Goal: Task Accomplishment & Management: Manage account settings

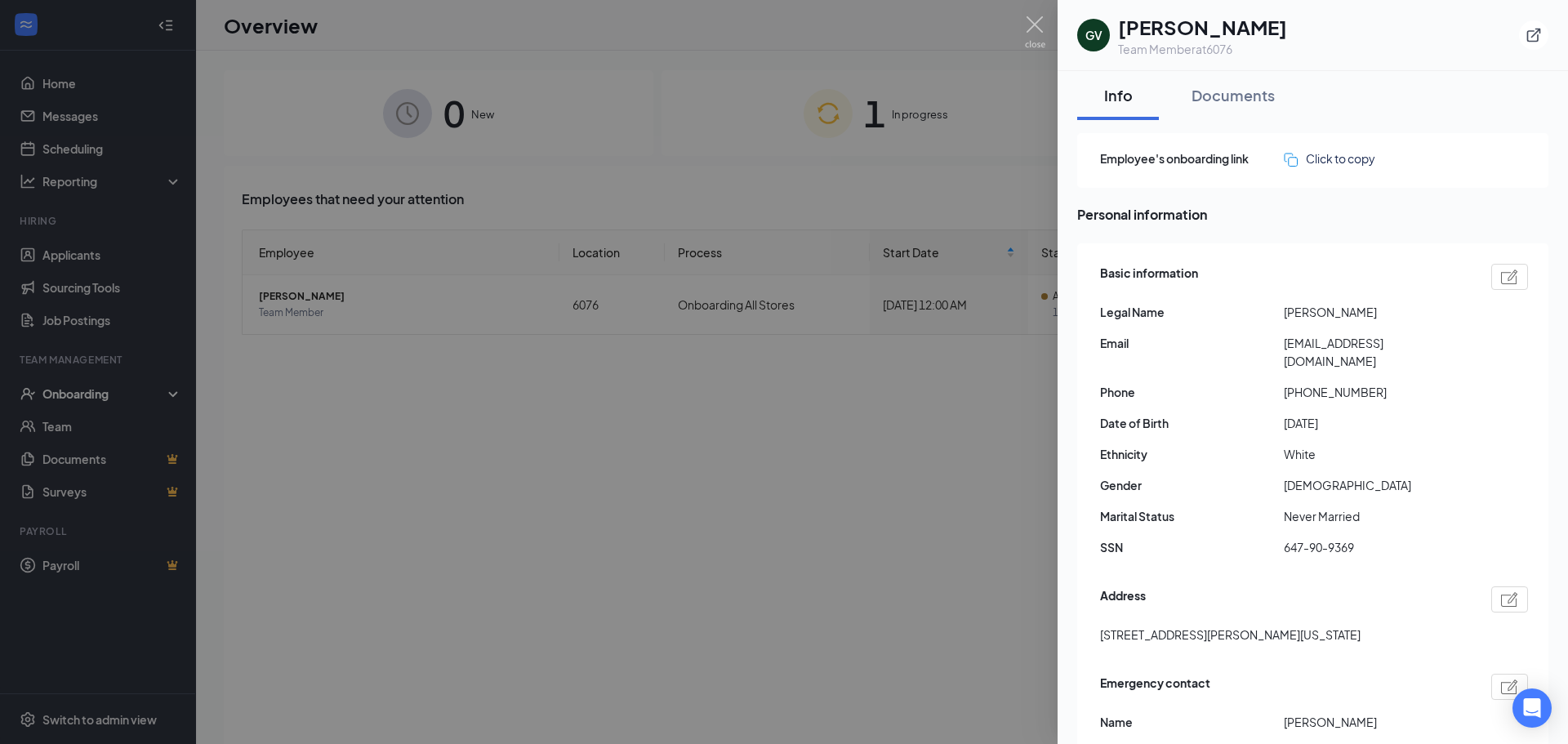
click at [80, 394] on div at bounding box center [784, 372] width 1568 height 744
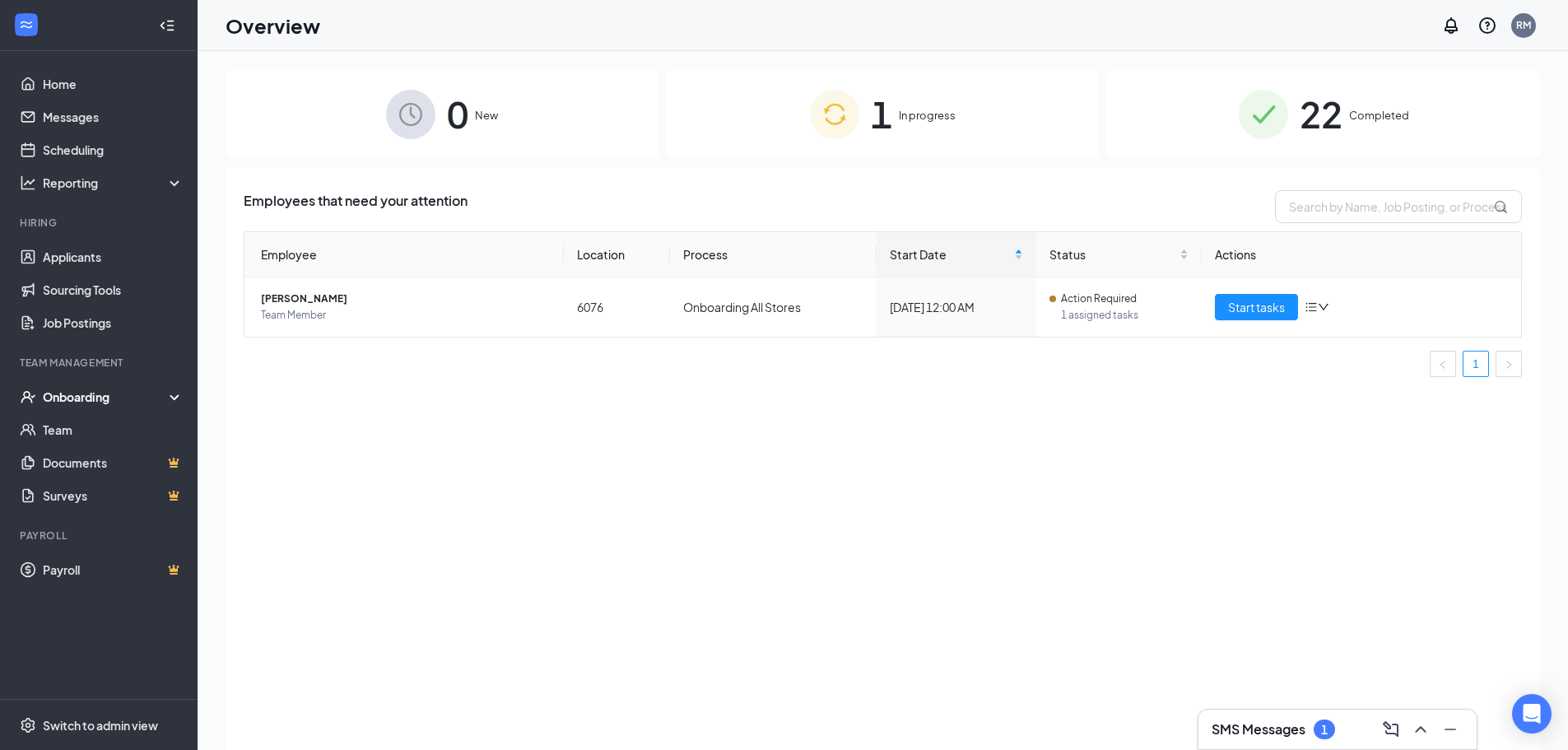
click at [172, 398] on icon at bounding box center [178, 398] width 14 height 0
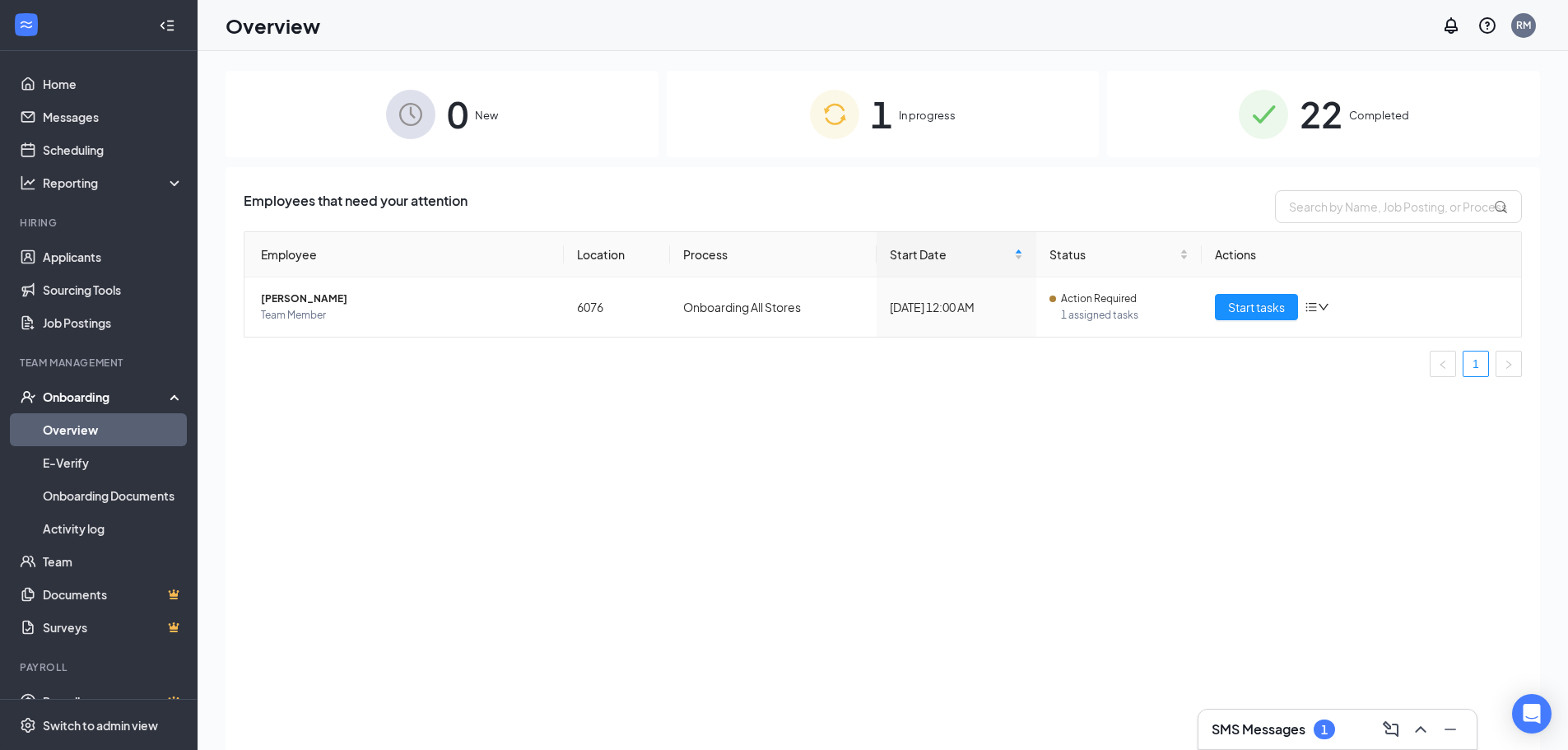
click at [79, 424] on link "Overview" at bounding box center [113, 429] width 141 height 33
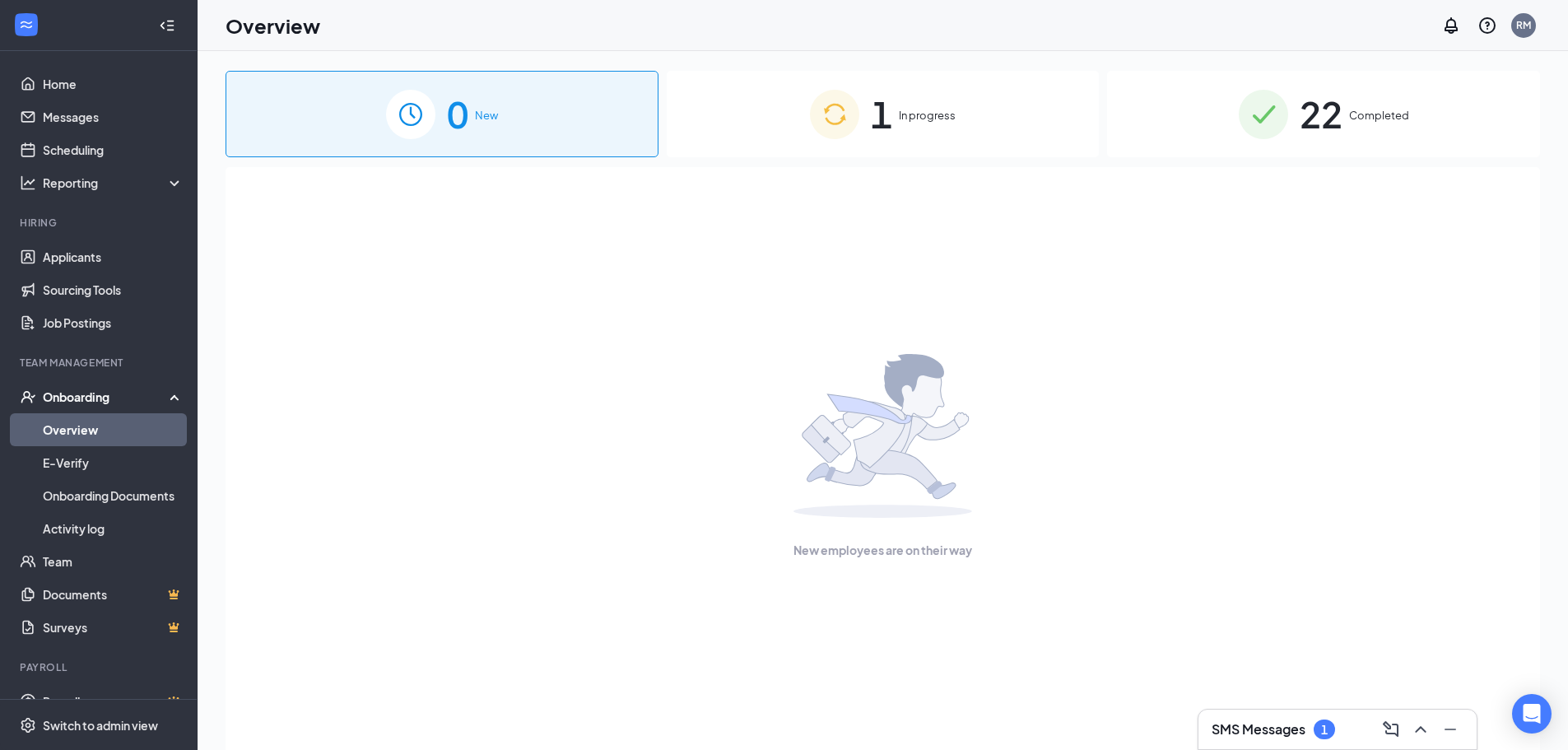
click at [95, 395] on div "Onboarding" at bounding box center [105, 396] width 126 height 16
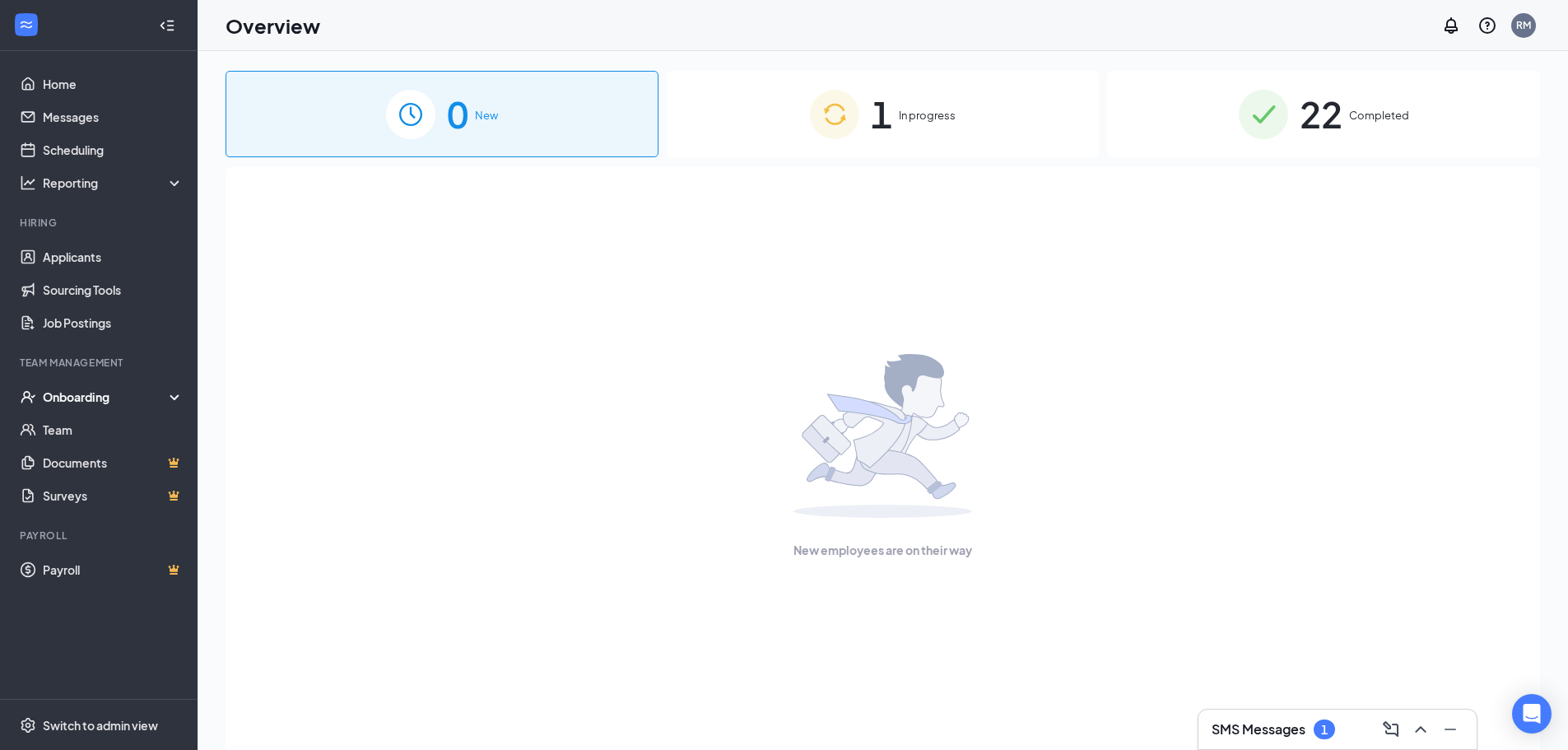
click at [530, 114] on div "0 New" at bounding box center [442, 114] width 433 height 87
click at [490, 105] on div "0 New" at bounding box center [442, 114] width 433 height 87
click at [85, 260] on link "Applicants" at bounding box center [113, 256] width 141 height 33
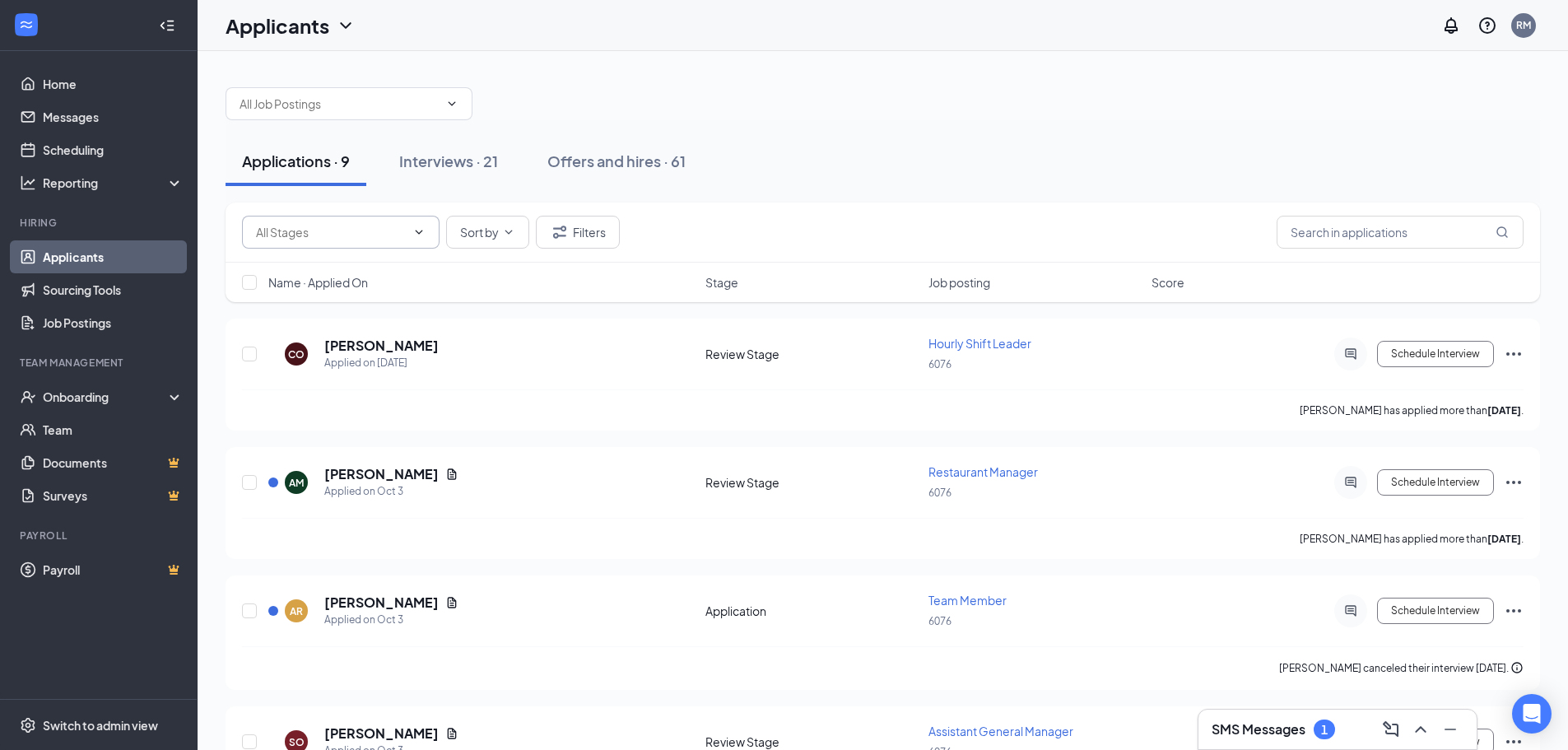
click at [420, 232] on icon "ChevronDown" at bounding box center [419, 232] width 8 height 4
click at [464, 165] on div "Interviews · 21" at bounding box center [448, 160] width 98 height 20
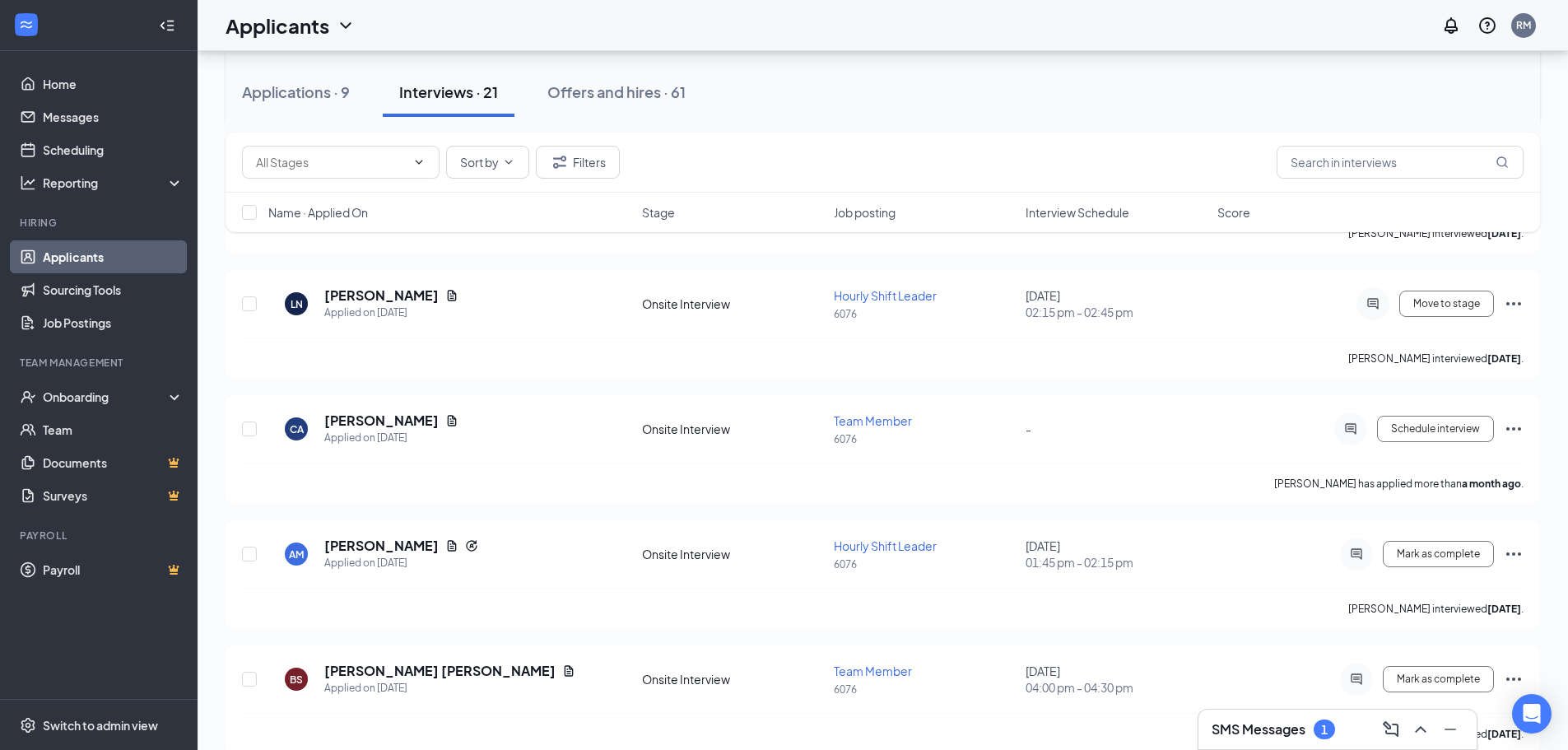
scroll to position [1564, 0]
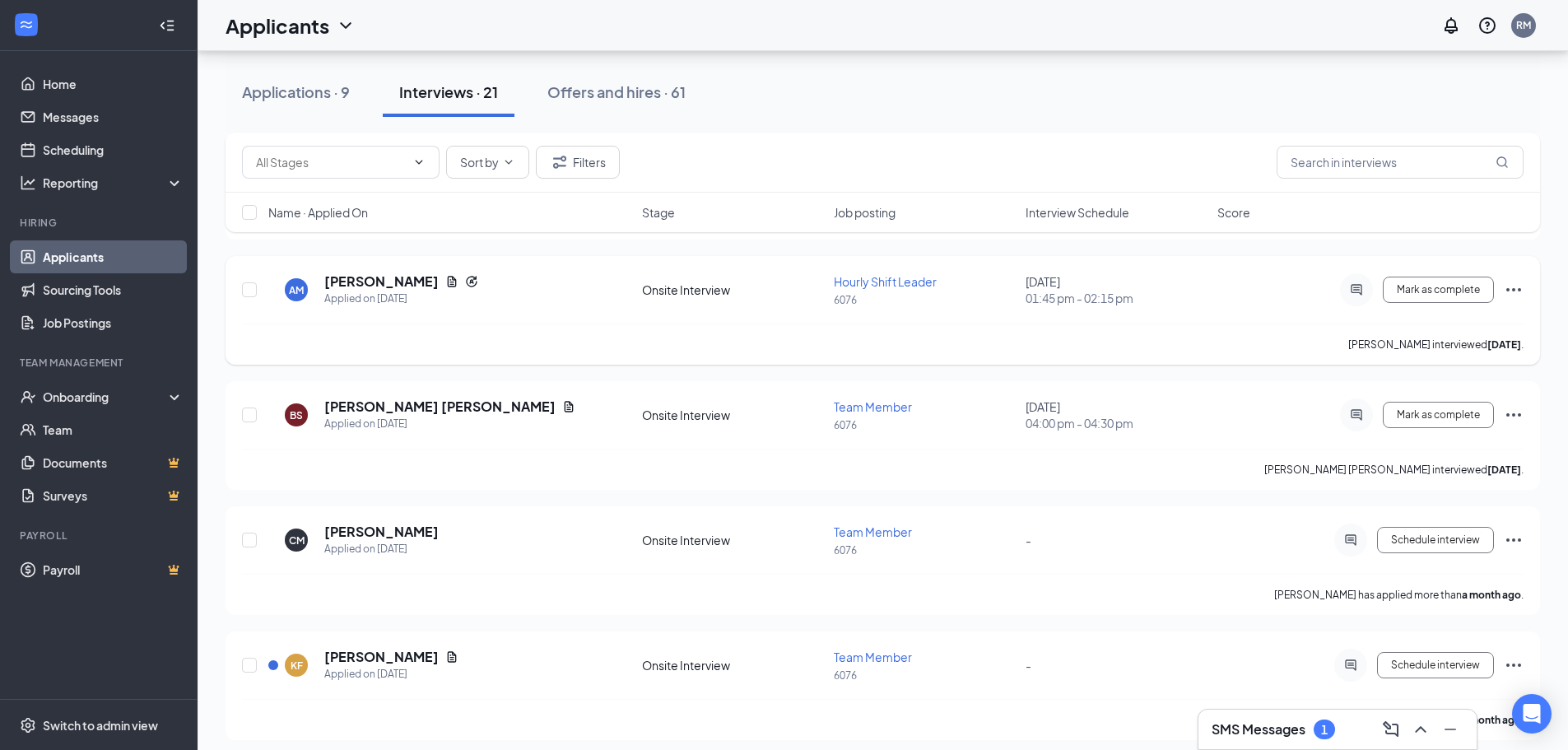
click at [1509, 287] on icon "Ellipses" at bounding box center [1513, 289] width 20 height 20
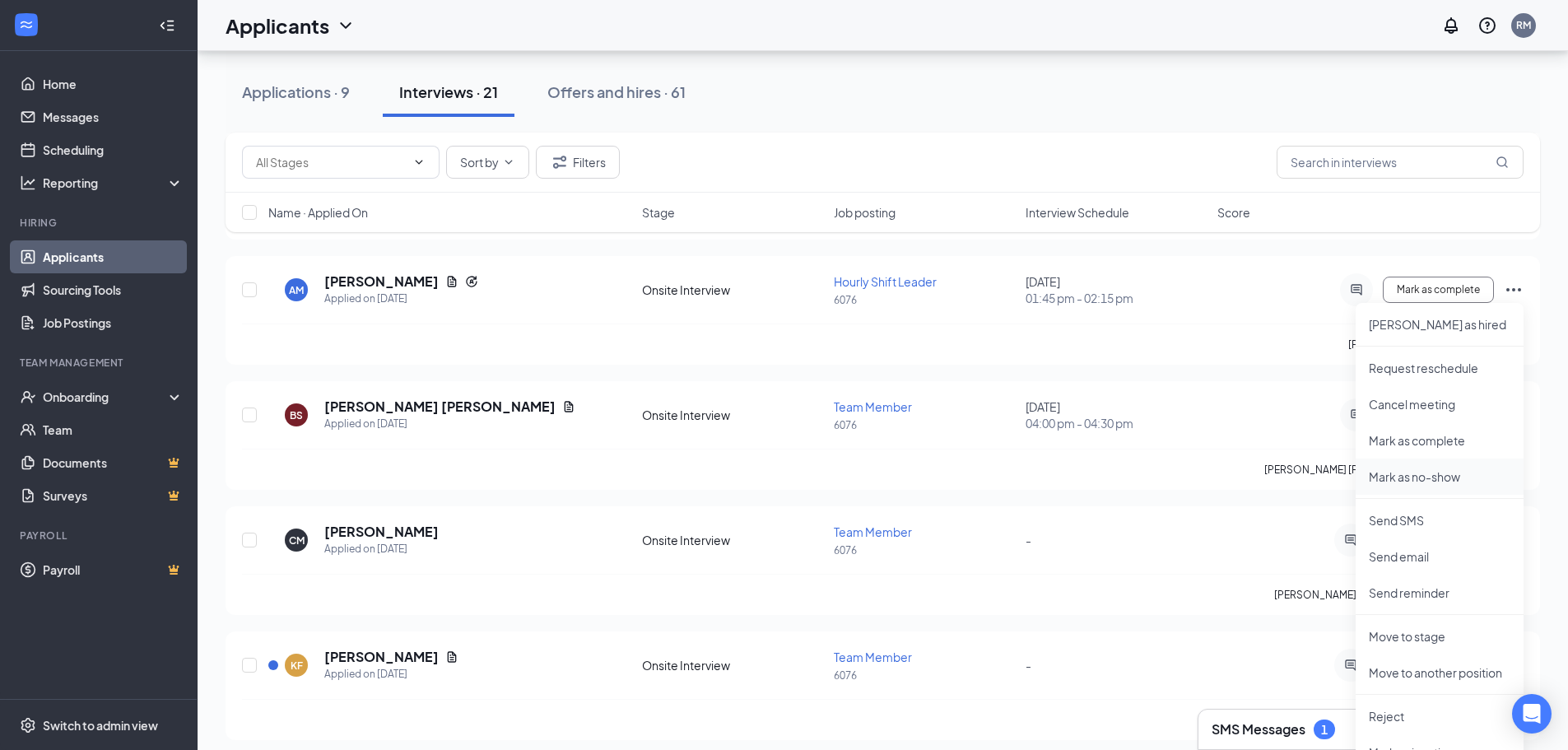
click at [1436, 477] on p "Mark as no-show" at bounding box center [1439, 476] width 142 height 16
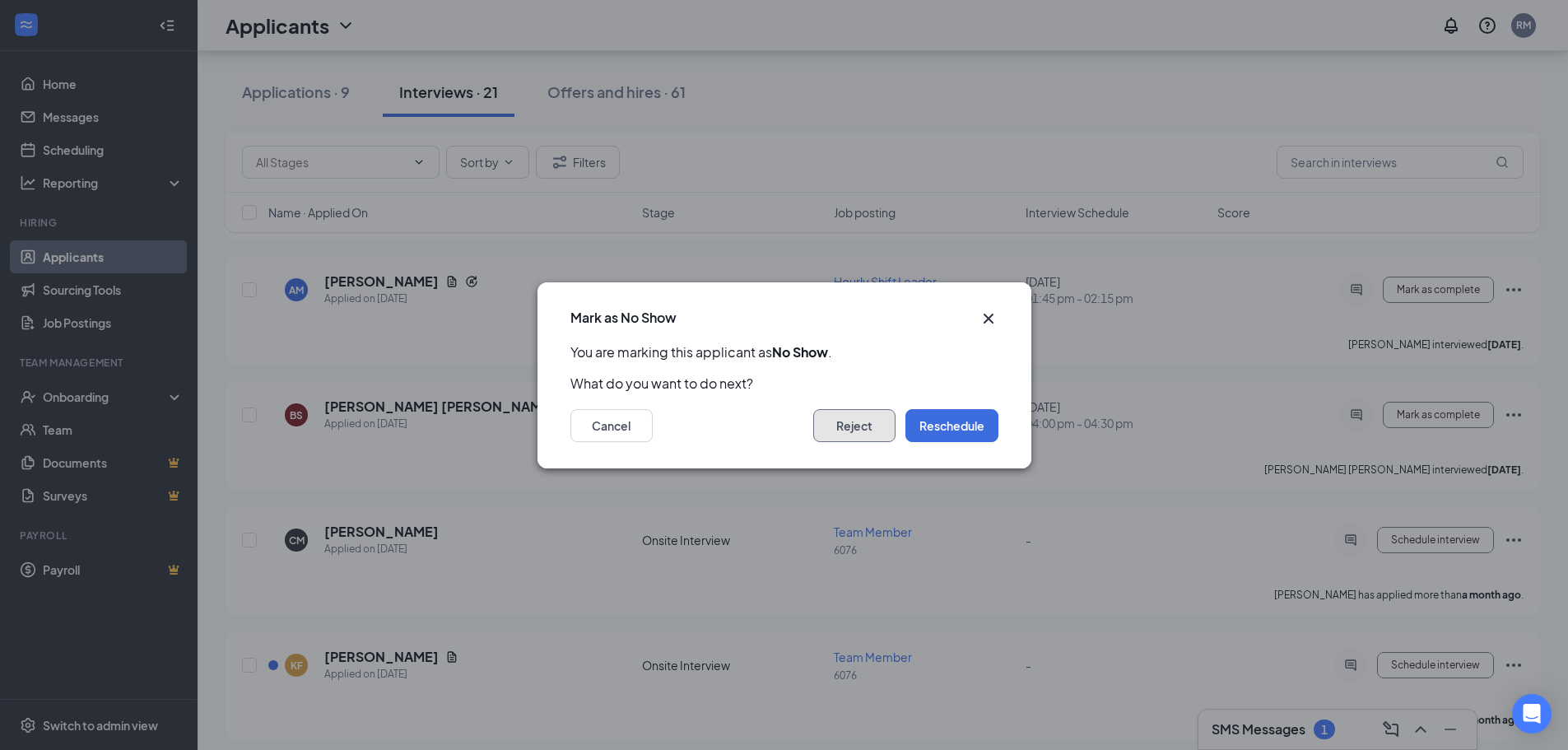
click at [855, 423] on button "Reject" at bounding box center [854, 425] width 82 height 33
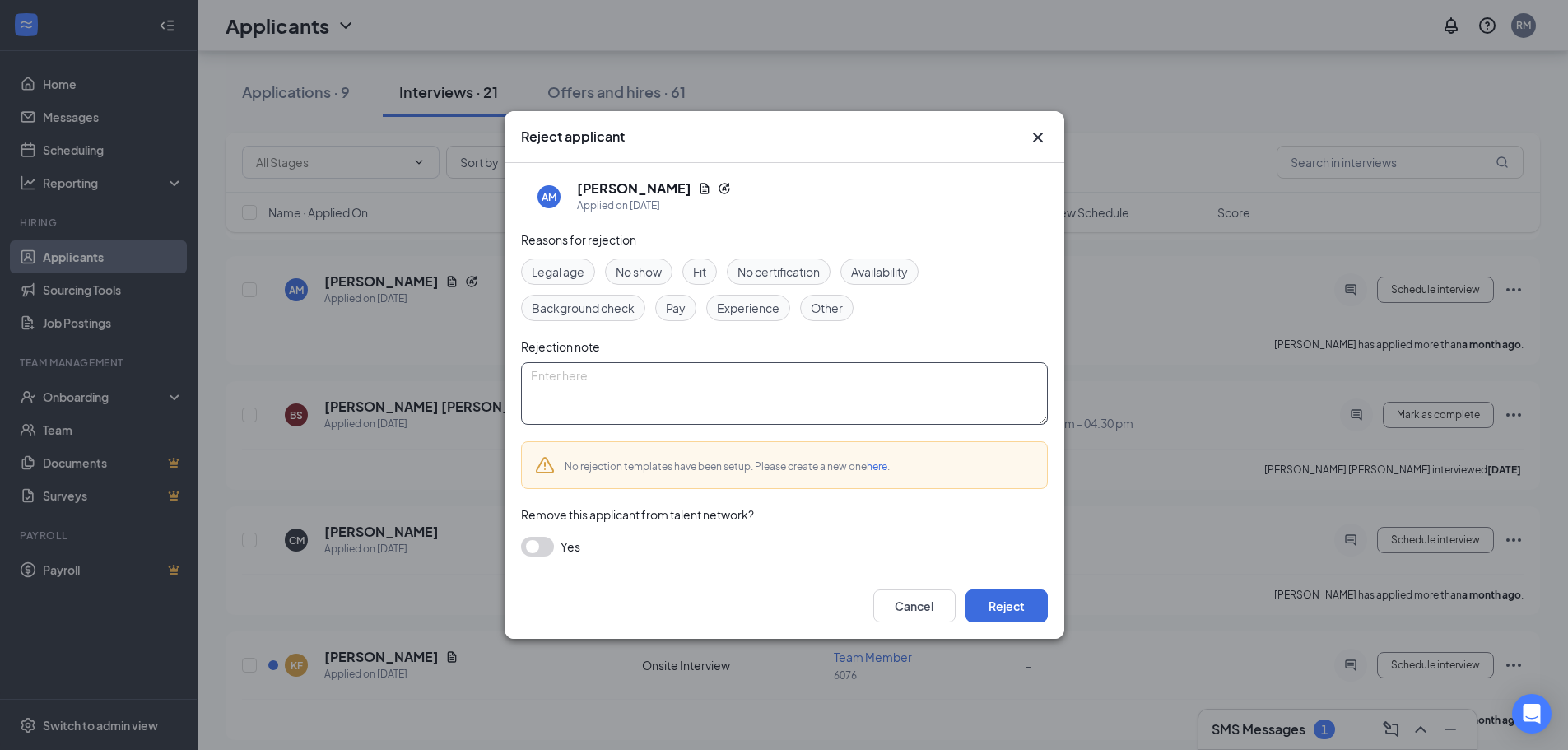
click at [599, 384] on textarea at bounding box center [784, 394] width 527 height 63
type textarea "could not show up after several communications so she must have got a job elsew…"
click at [547, 549] on button "button" at bounding box center [537, 546] width 33 height 20
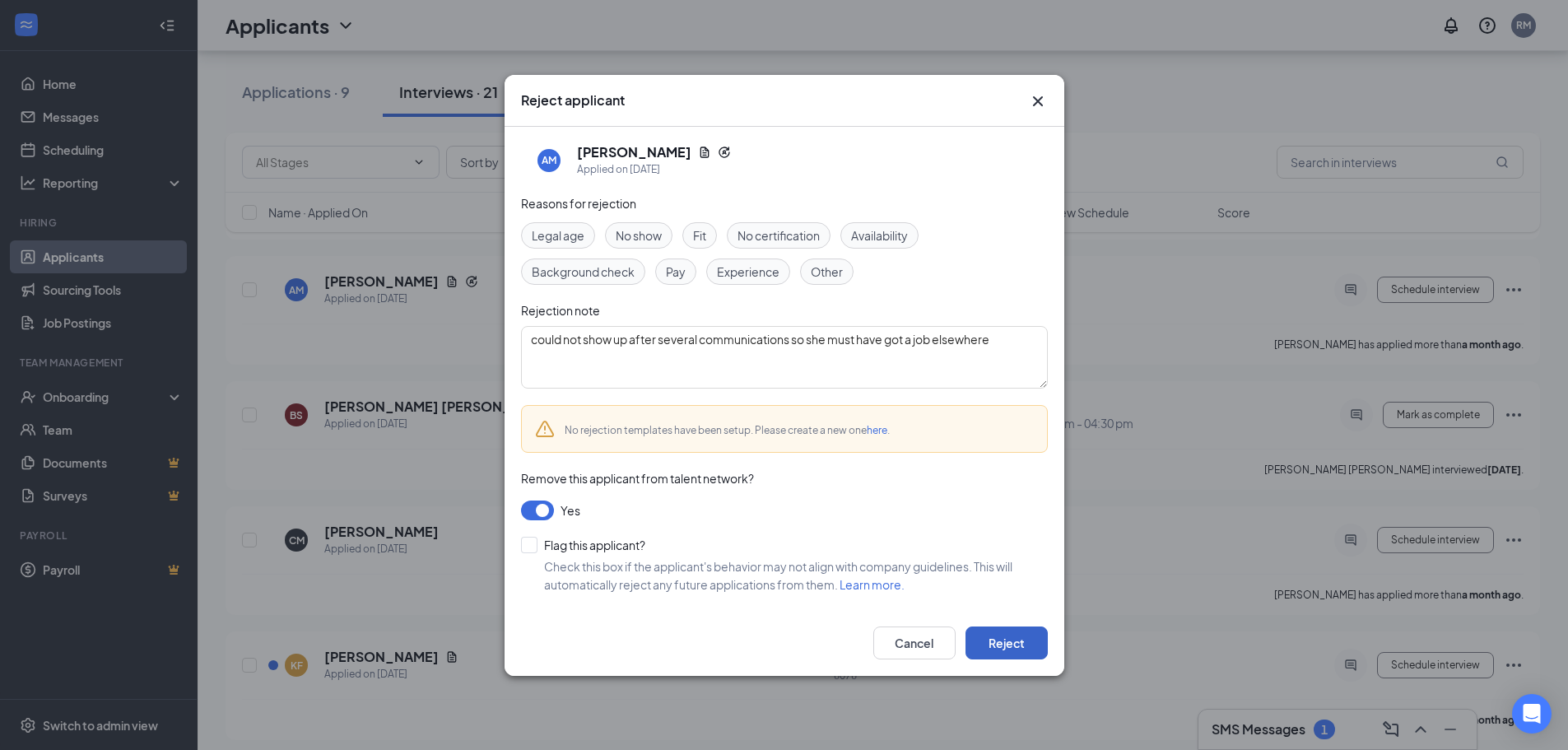
click at [1024, 643] on button "Reject" at bounding box center [1006, 642] width 82 height 33
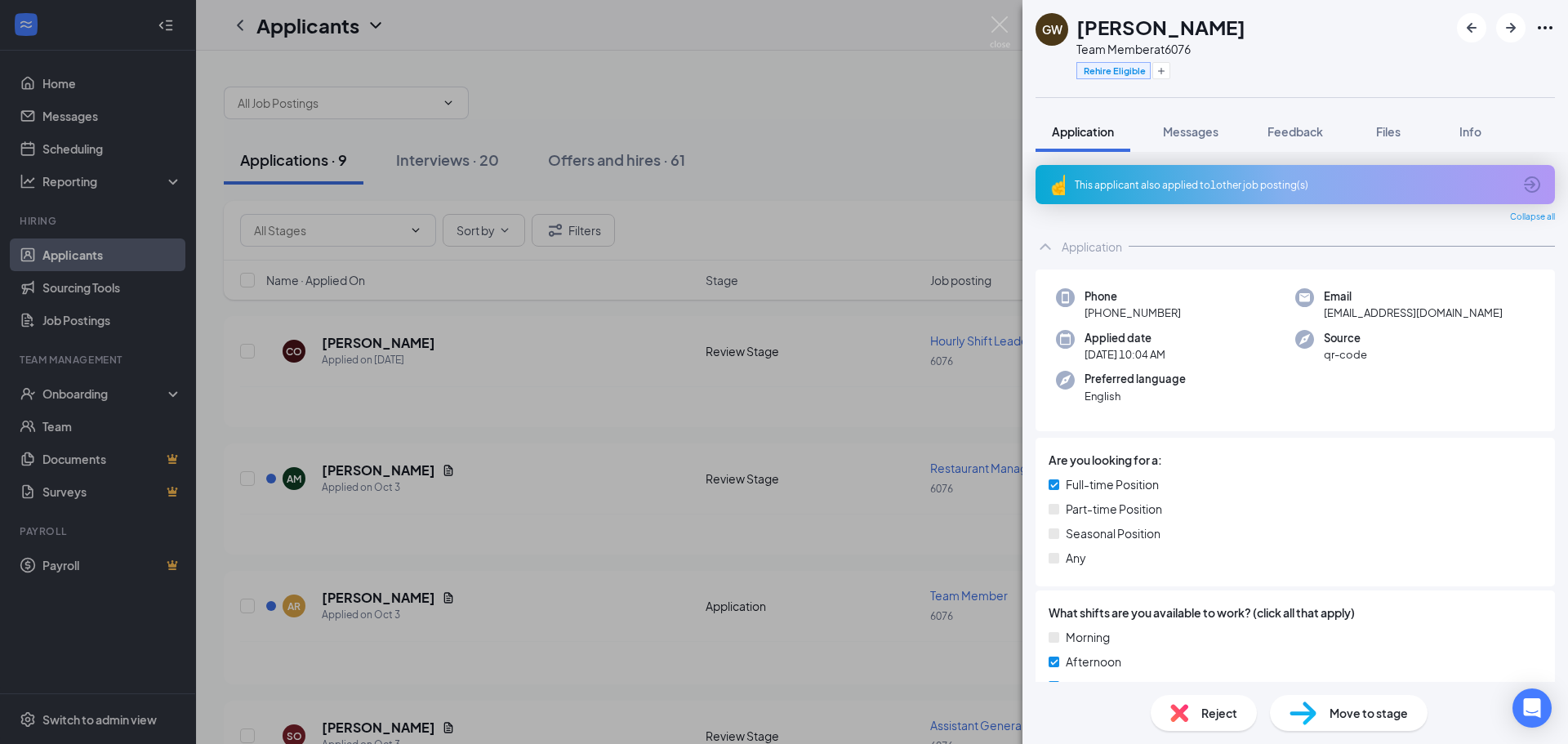
click at [828, 109] on div "GW [PERSON_NAME] Team Member at 6076 Rehire Eligible Application Messages Feedb…" at bounding box center [784, 372] width 1568 height 744
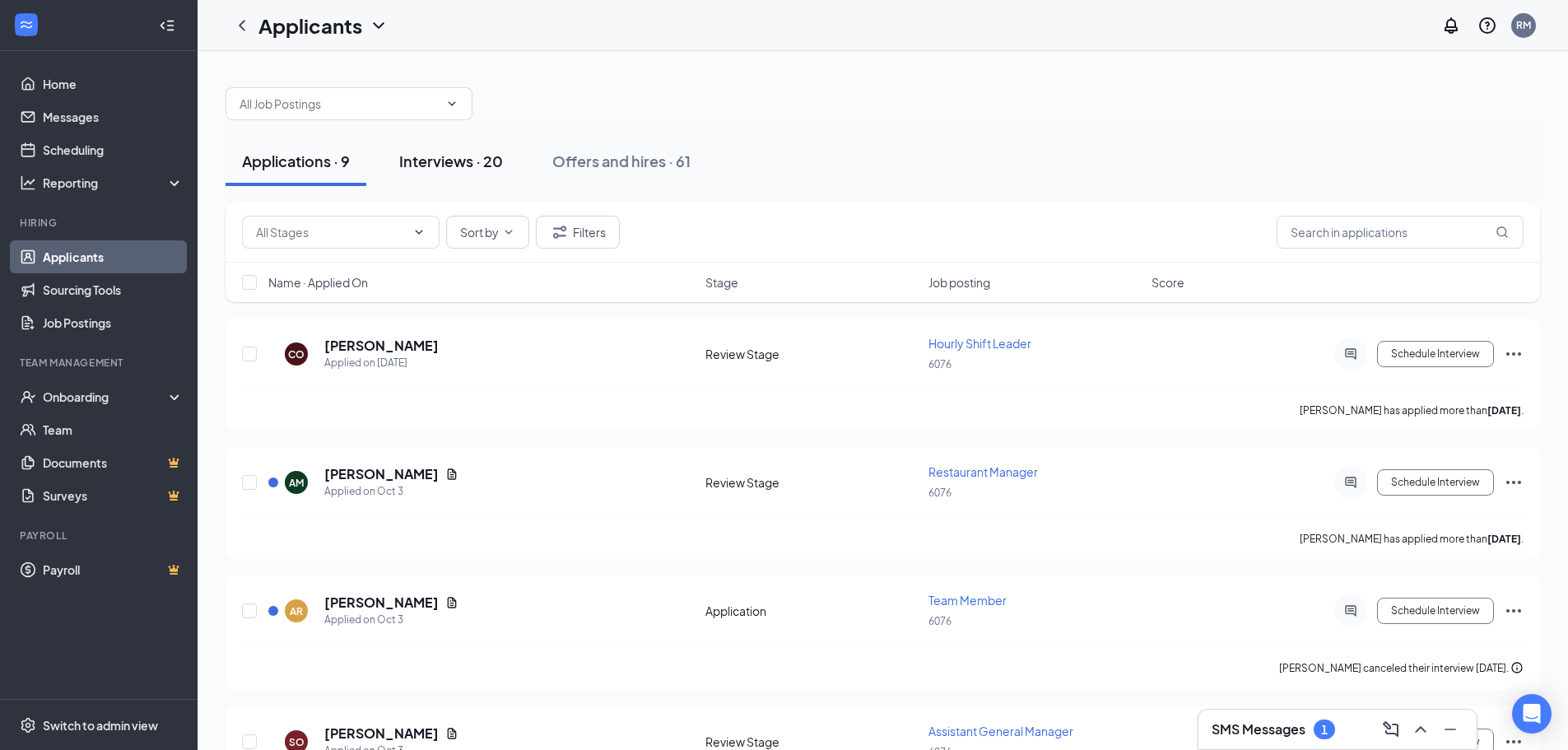
click at [444, 159] on div "Interviews · 20" at bounding box center [451, 160] width 104 height 20
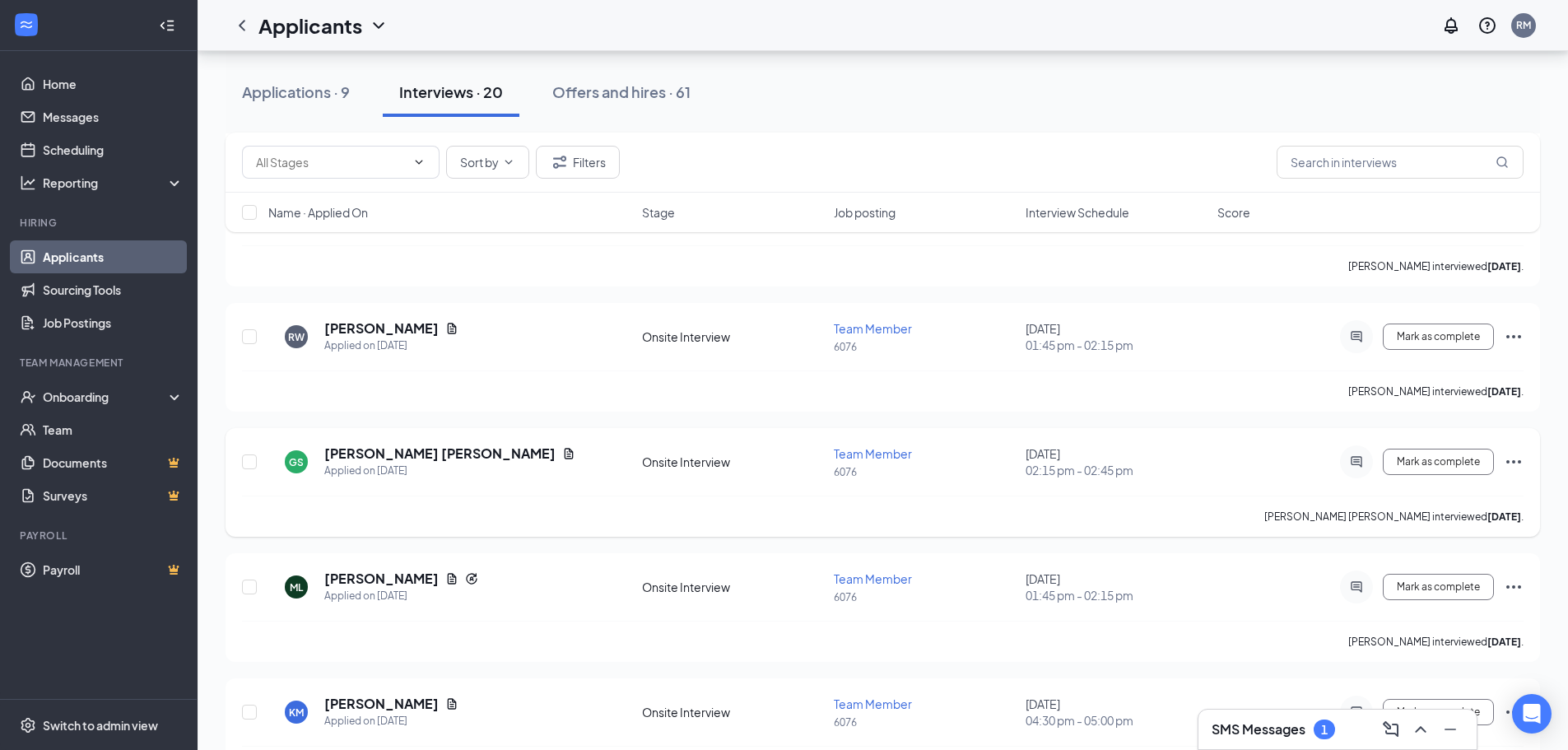
scroll to position [510, 0]
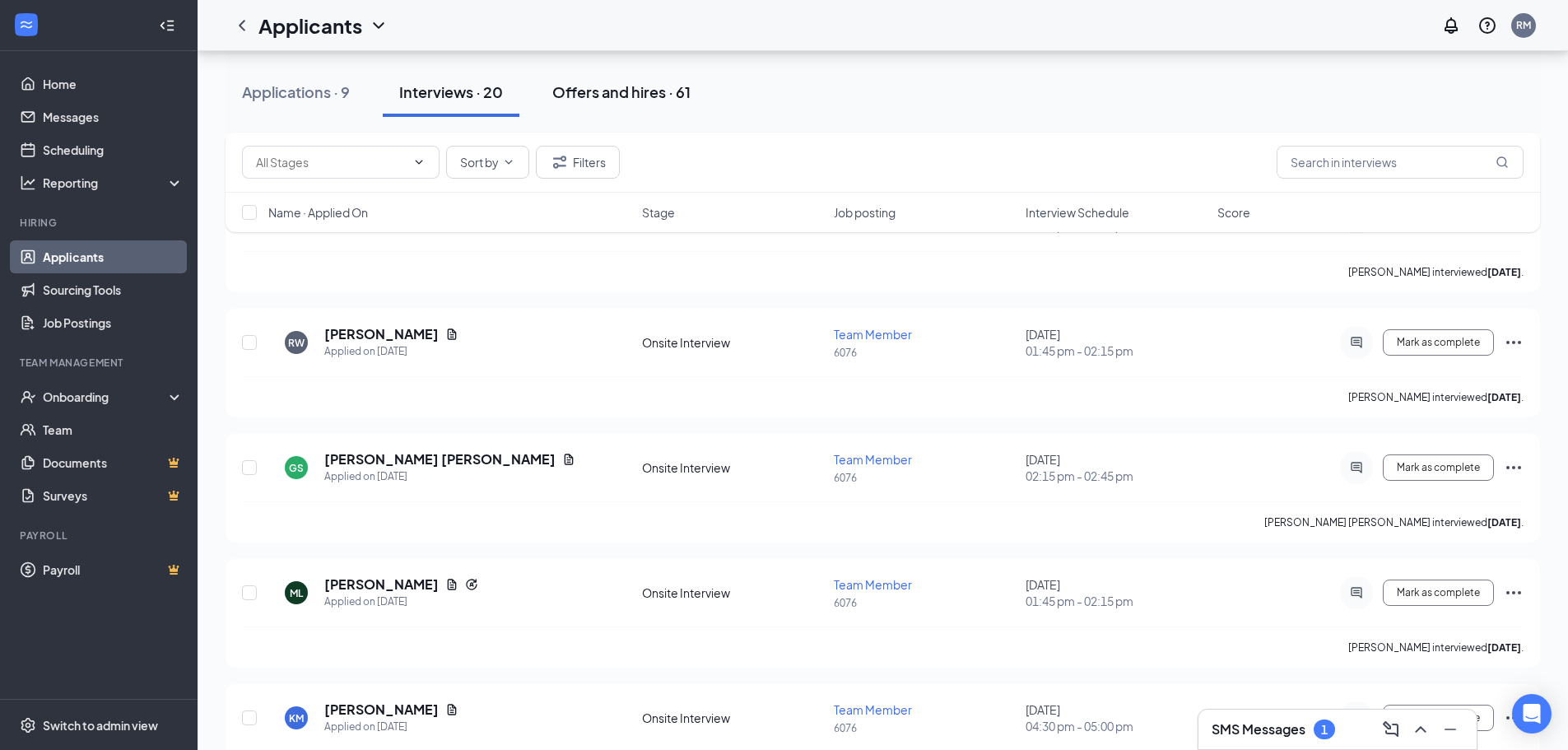
click at [625, 88] on div "Offers and hires · 61" at bounding box center [621, 92] width 138 height 20
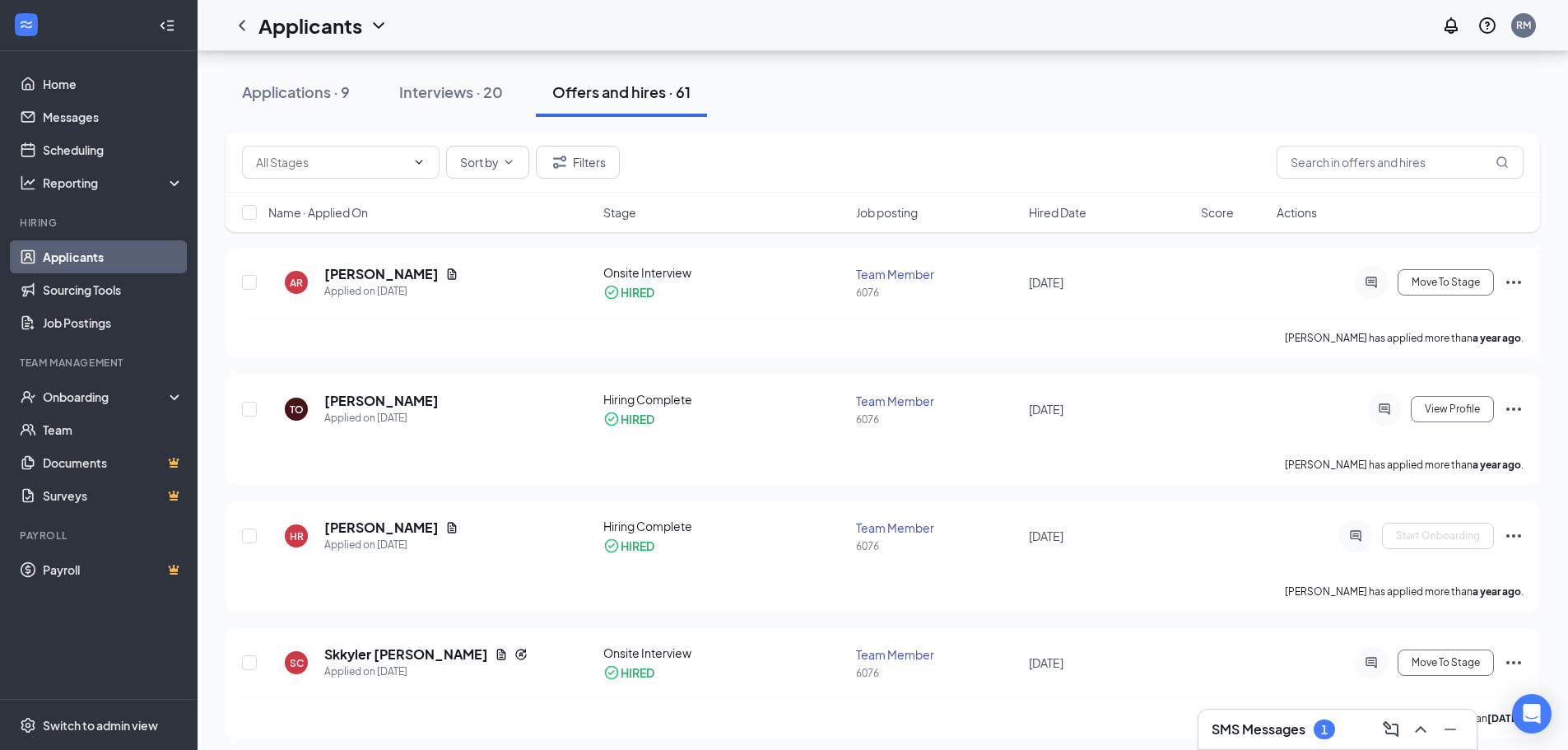
scroll to position [4033, 0]
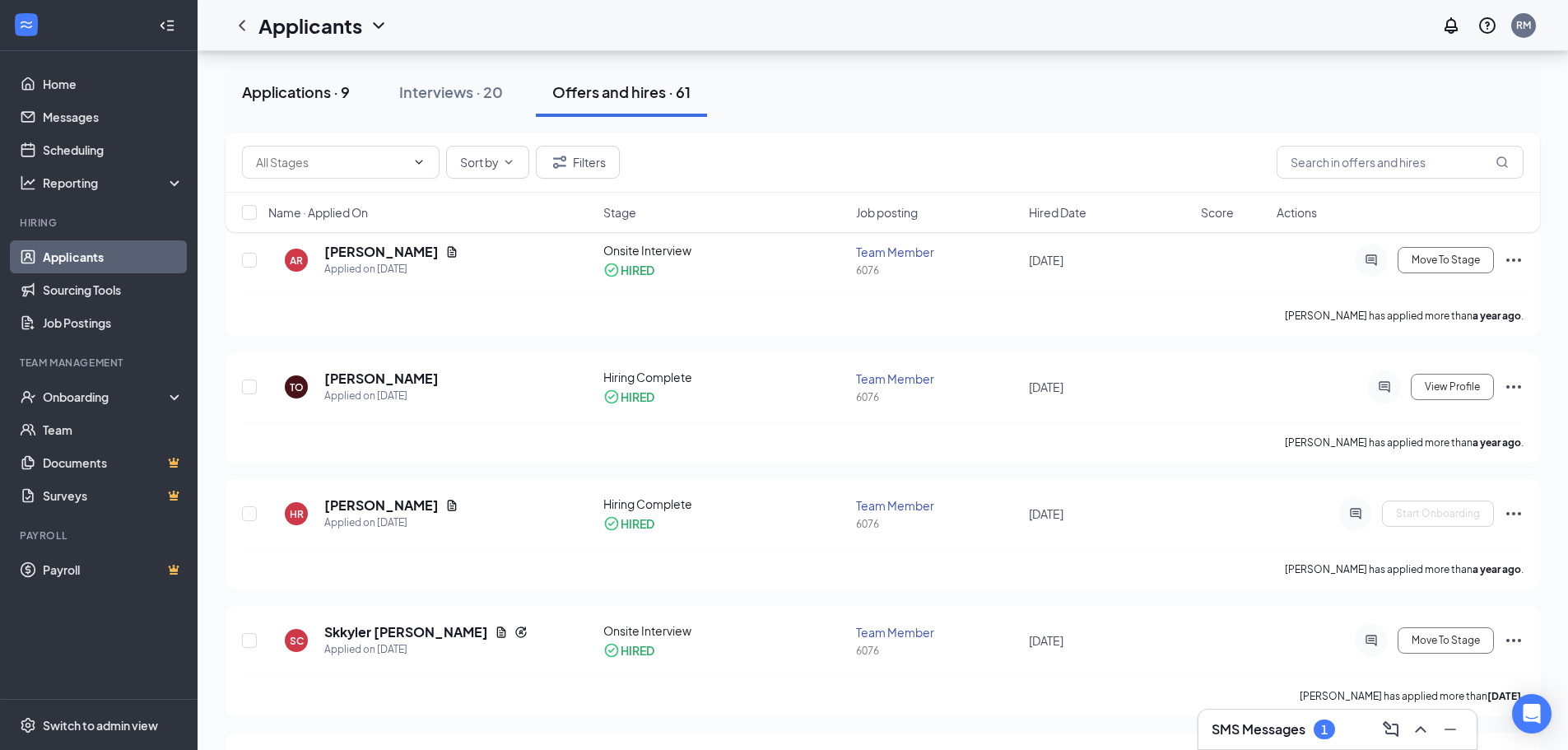
click at [319, 93] on div "Applications · 9" at bounding box center [295, 92] width 108 height 20
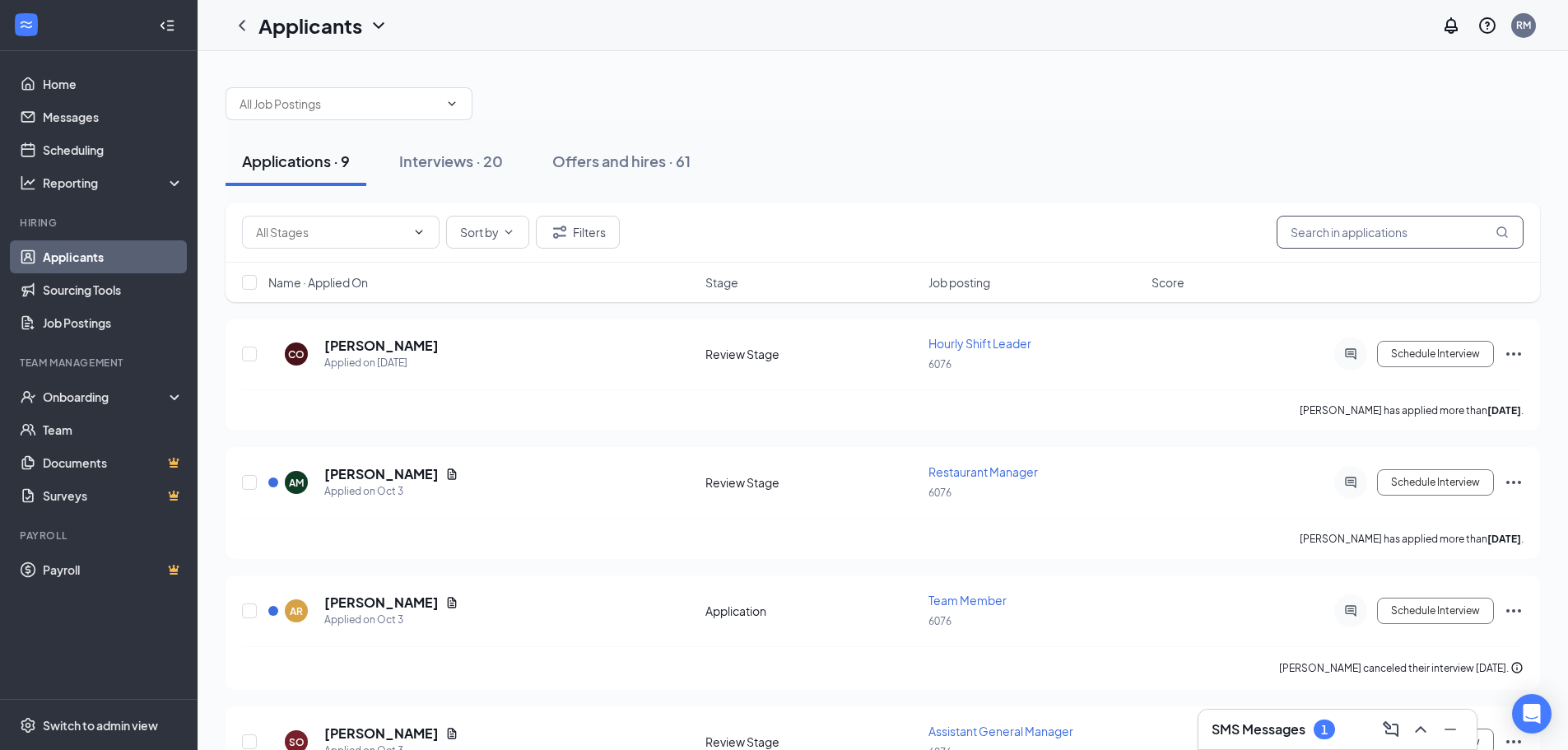
click at [1431, 242] on input "text" at bounding box center [1399, 232] width 247 height 33
type input "[PERSON_NAME]"
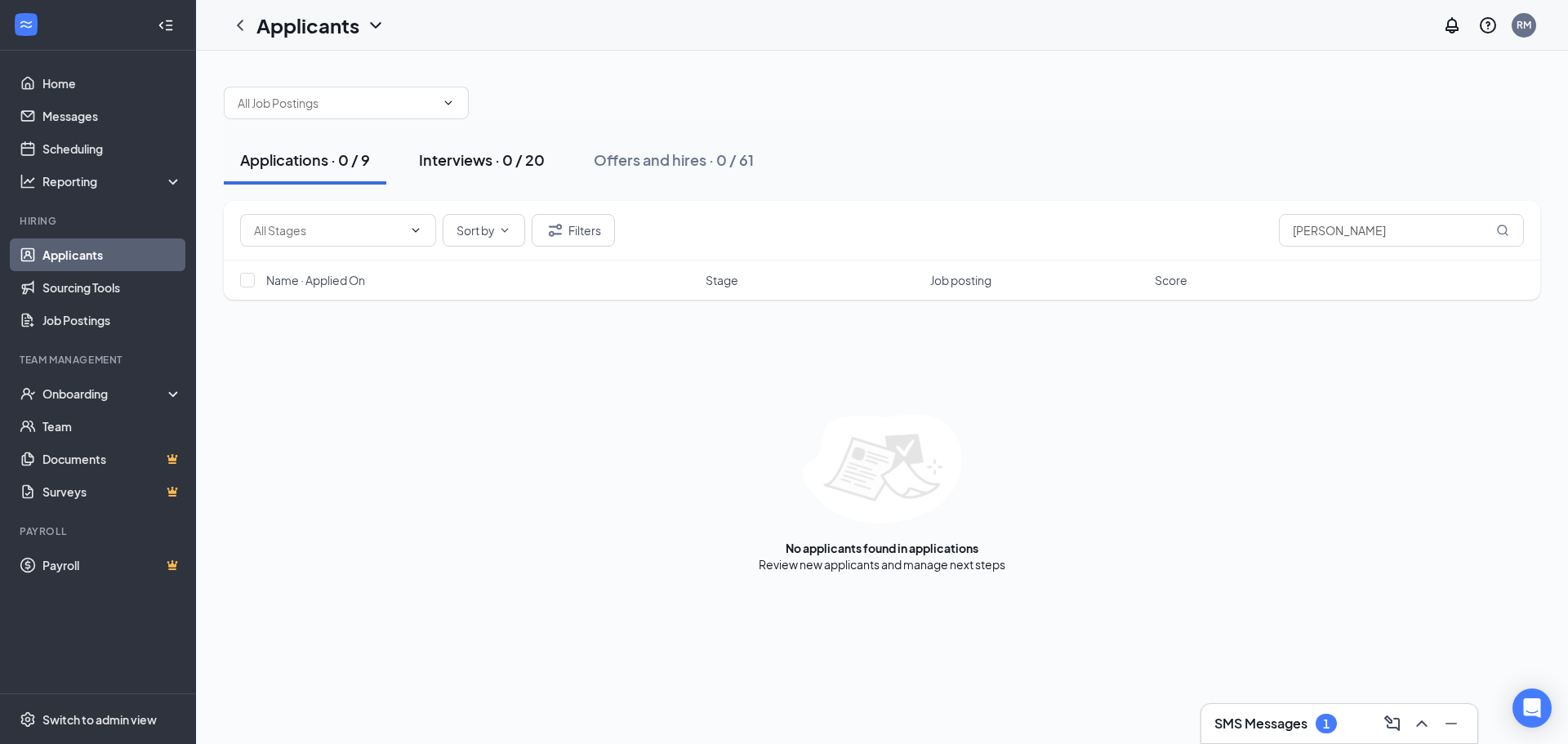
click at [499, 167] on div "Interviews · 0 / 20" at bounding box center [482, 159] width 125 height 20
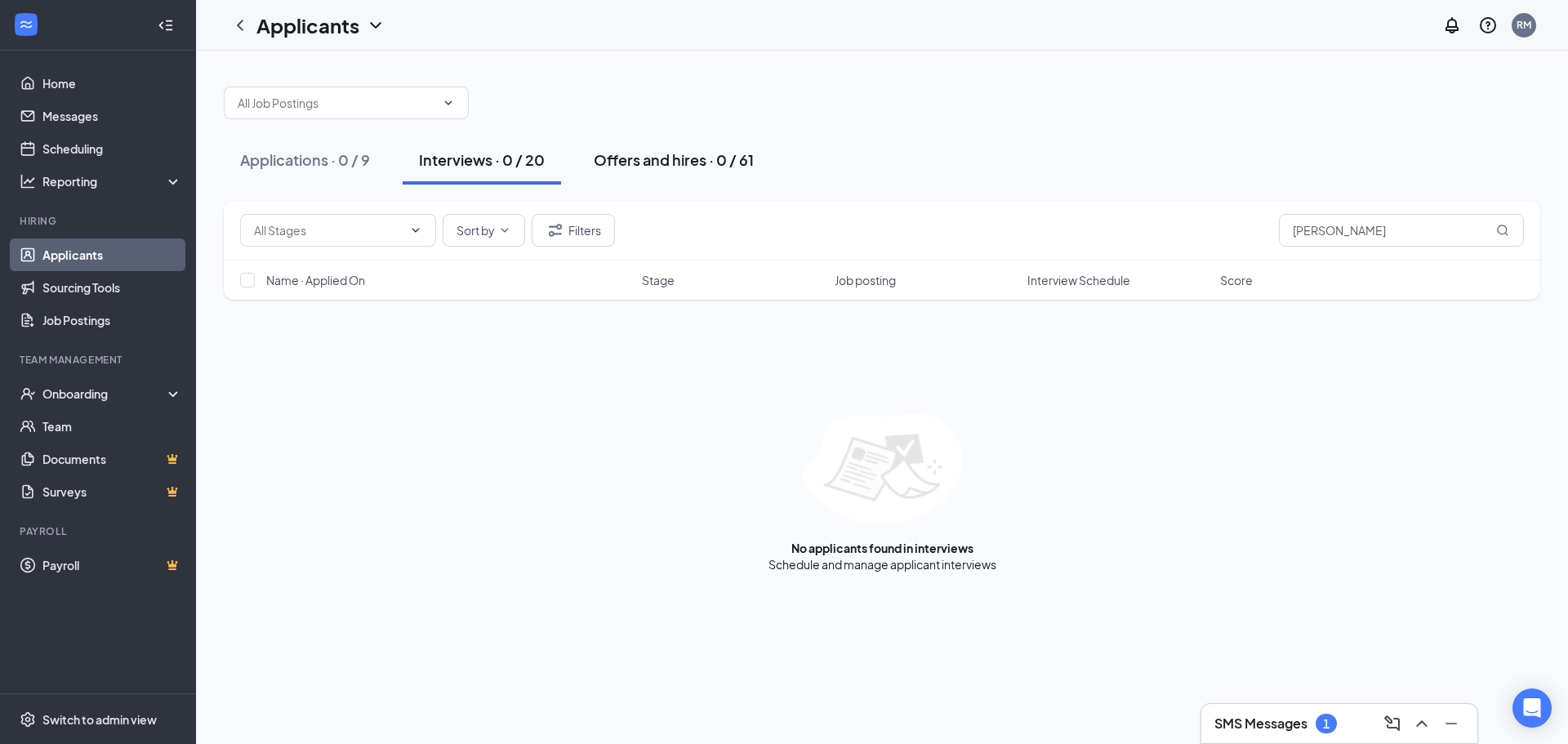
click at [630, 151] on div "Offers and hires · 0 / 61" at bounding box center [674, 159] width 160 height 20
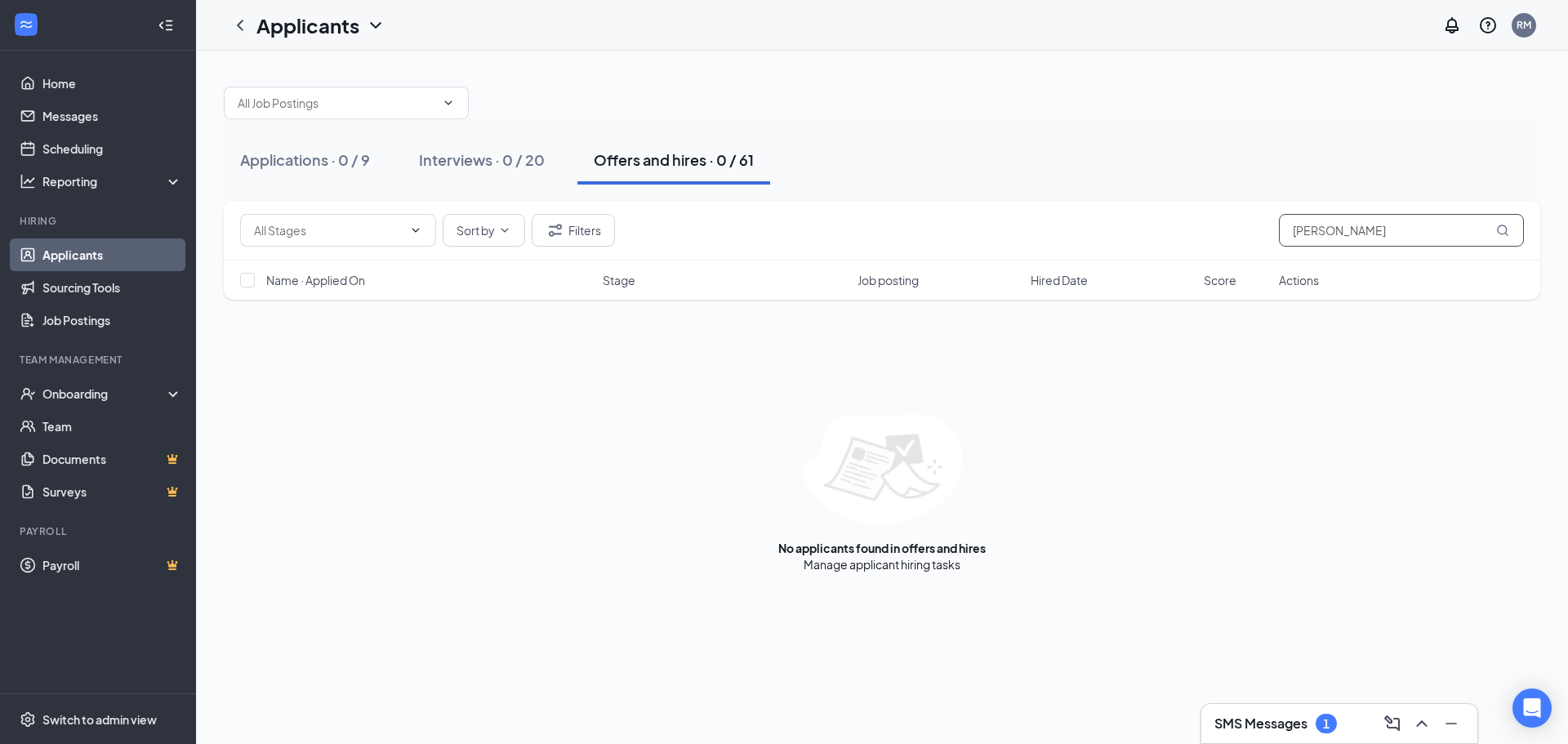
click at [1510, 225] on input "[PERSON_NAME]" at bounding box center [1401, 230] width 245 height 33
click at [1507, 227] on icon "MagnifyingGlass" at bounding box center [1503, 231] width 13 height 13
click at [516, 157] on div "Interviews · 0 / 20" at bounding box center [482, 159] width 125 height 20
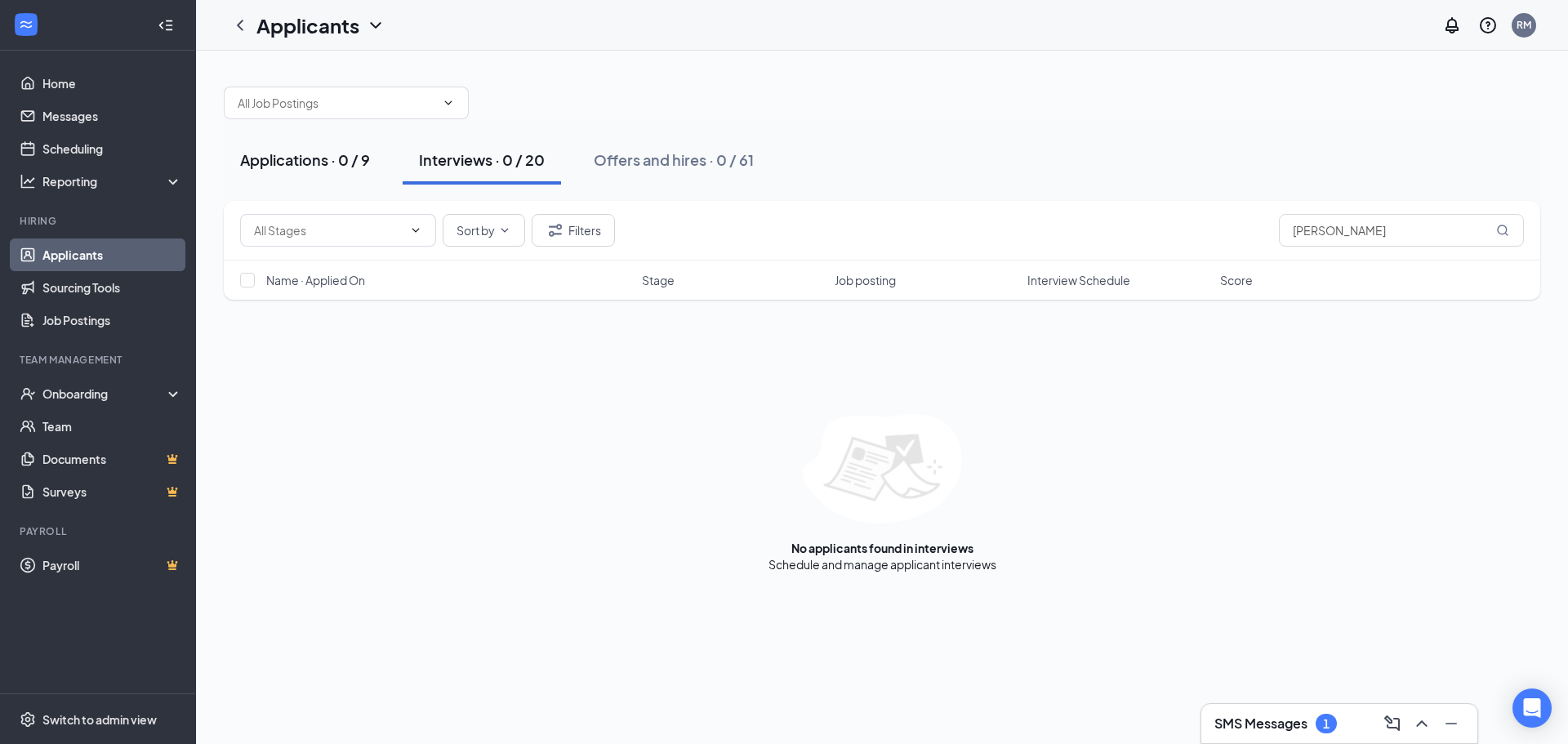
click at [305, 152] on div "Applications · 0 / 9" at bounding box center [305, 159] width 130 height 20
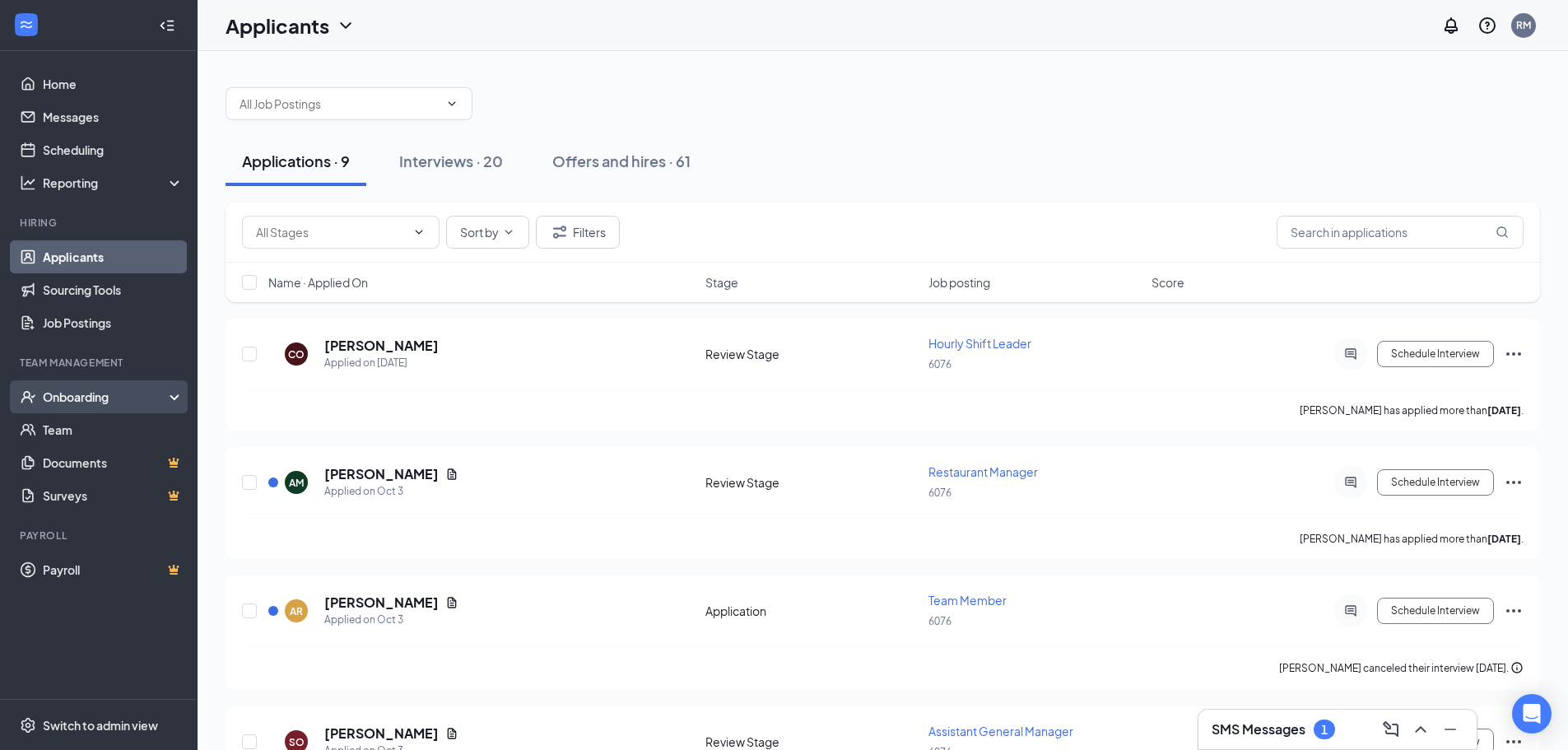
click at [93, 399] on div "Onboarding" at bounding box center [105, 396] width 126 height 16
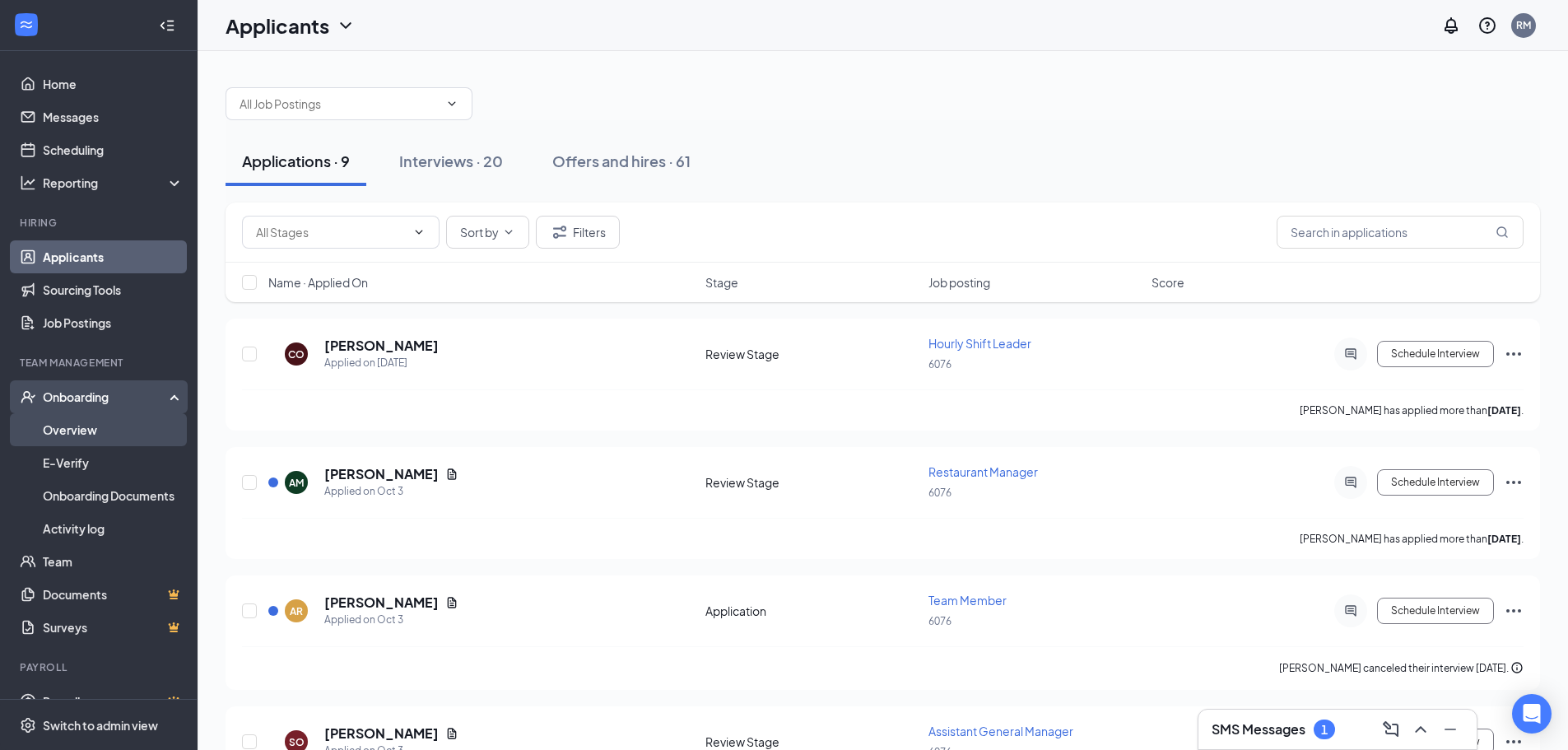
click at [84, 431] on link "Overview" at bounding box center [113, 429] width 141 height 33
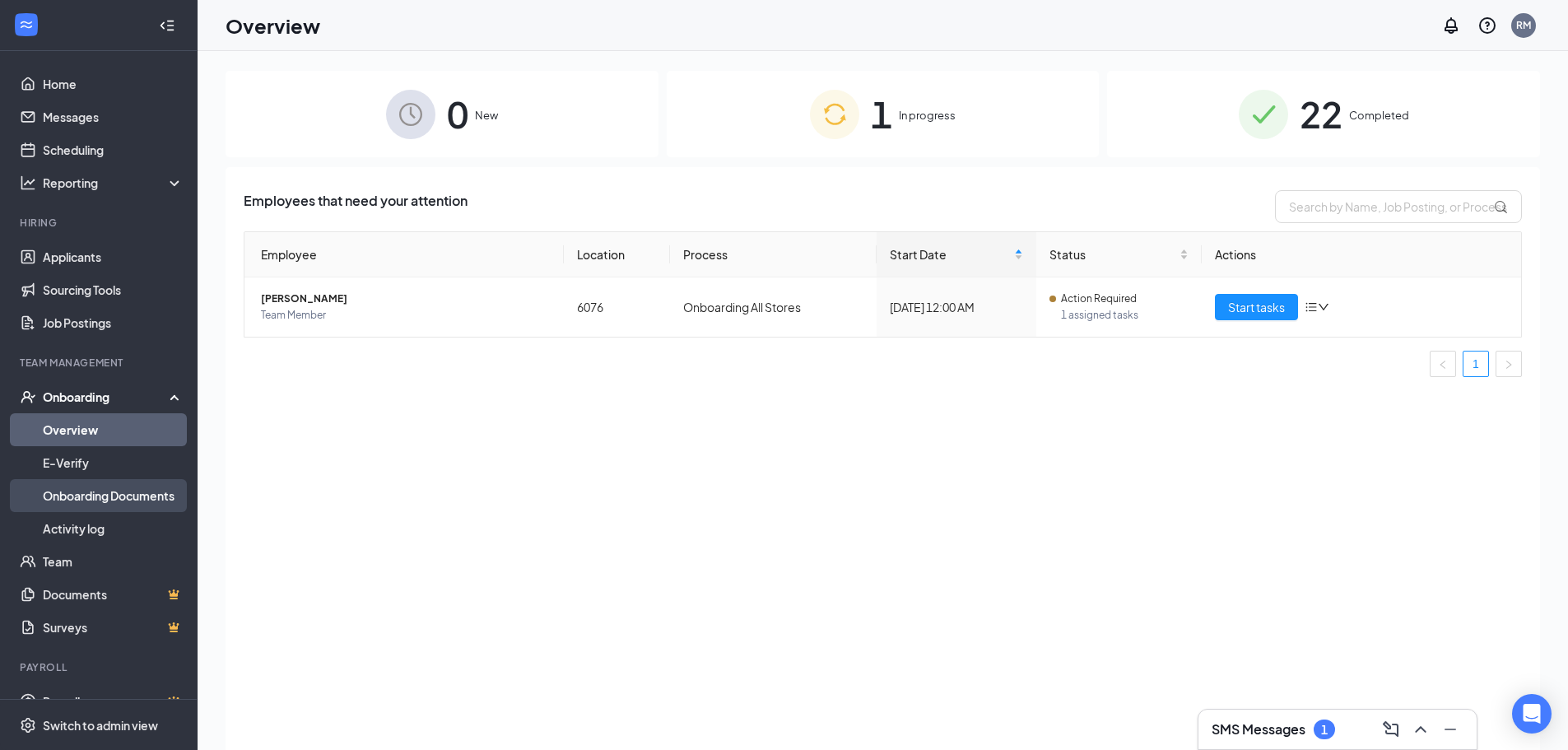
click at [123, 497] on link "Onboarding Documents" at bounding box center [113, 495] width 141 height 33
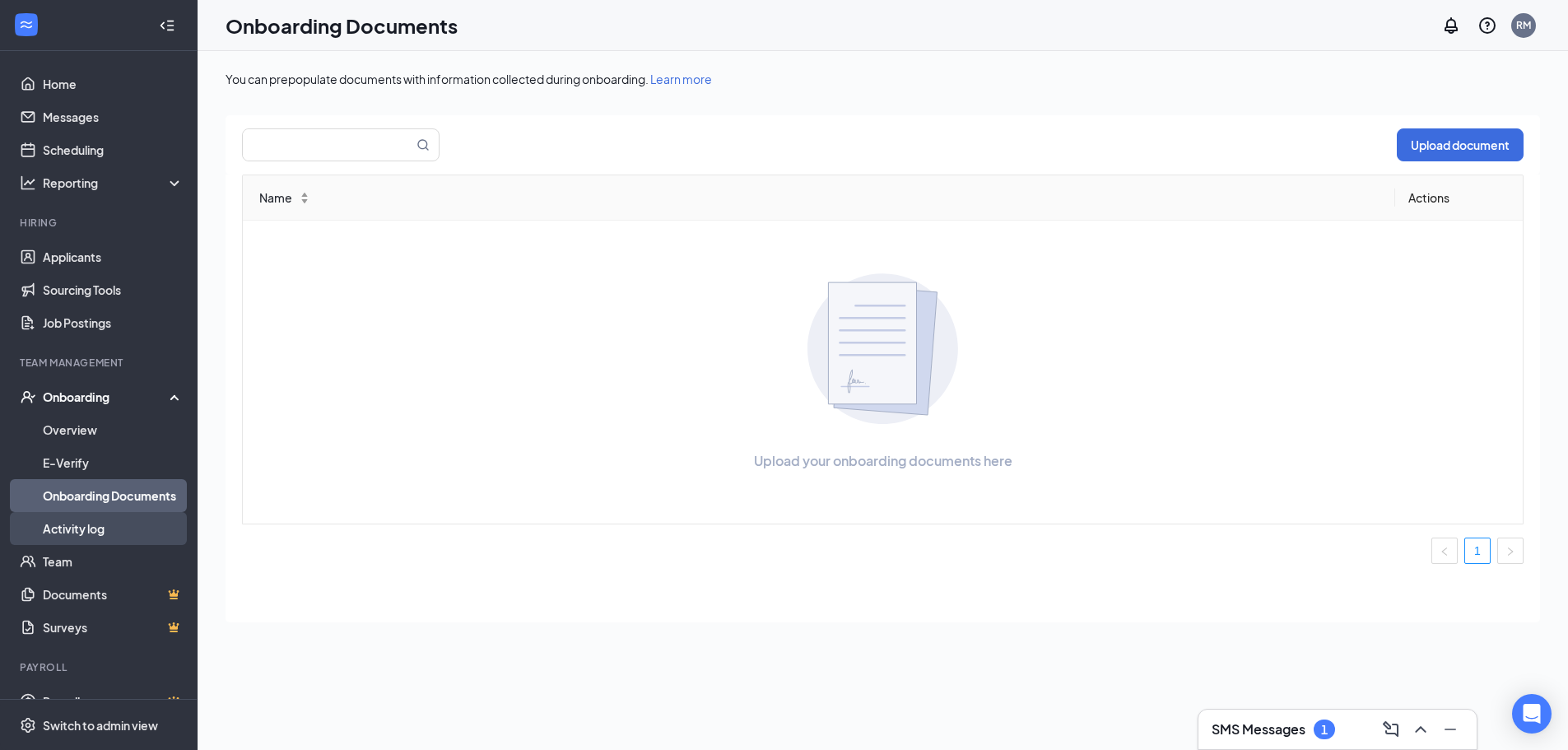
click at [89, 530] on link "Activity log" at bounding box center [113, 528] width 141 height 33
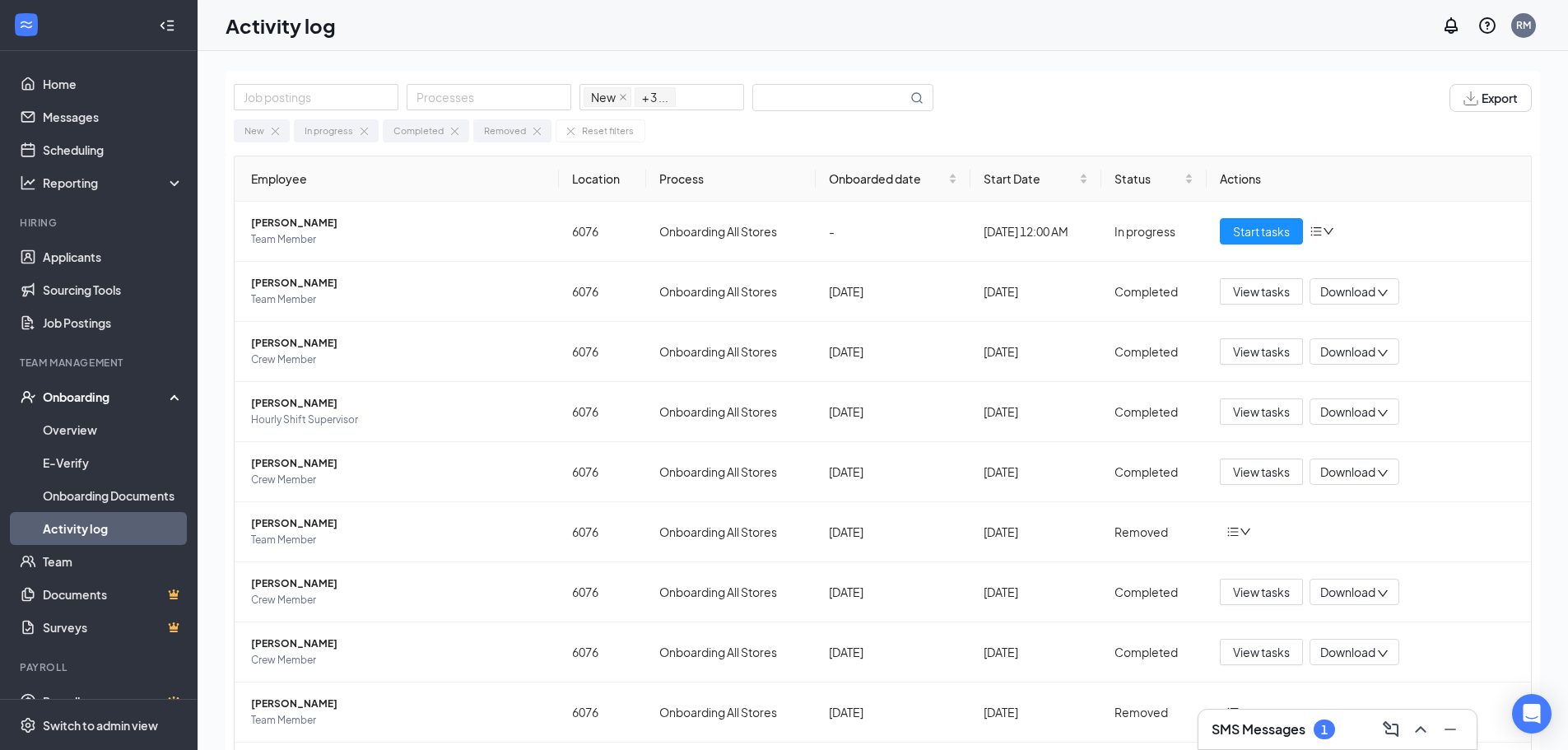
click at [276, 132] on img at bounding box center [275, 131] width 8 height 8
